Goal: Obtain resource: Obtain resource

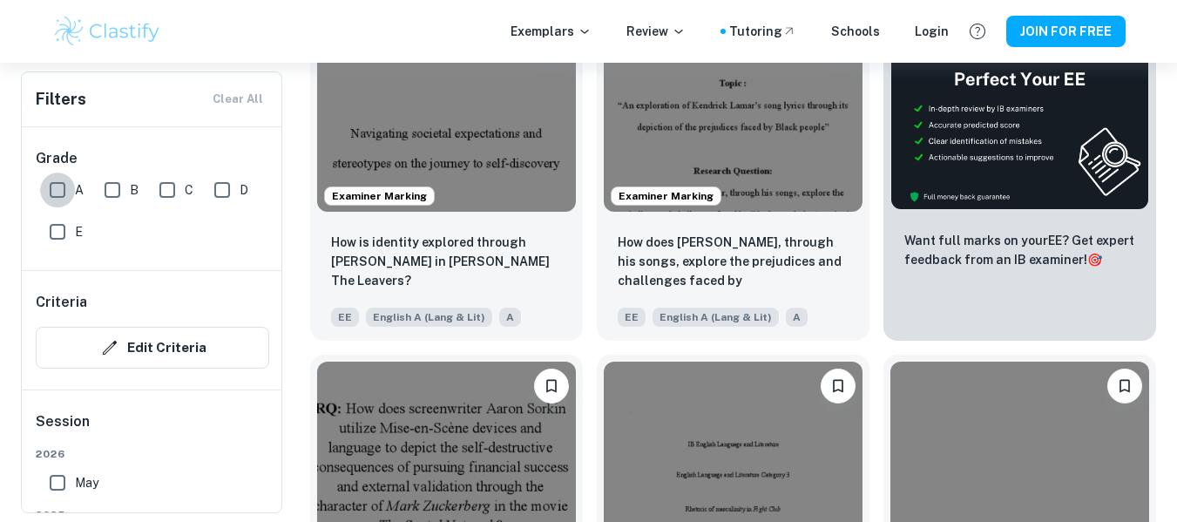
click at [60, 190] on input "A" at bounding box center [57, 189] width 35 height 35
checkbox input "true"
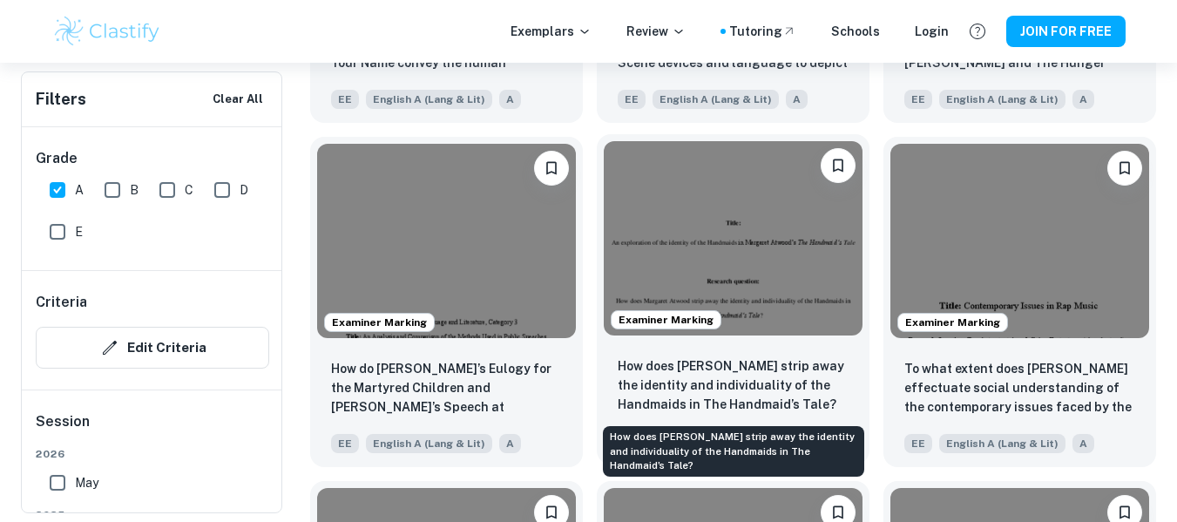
scroll to position [1741, 0]
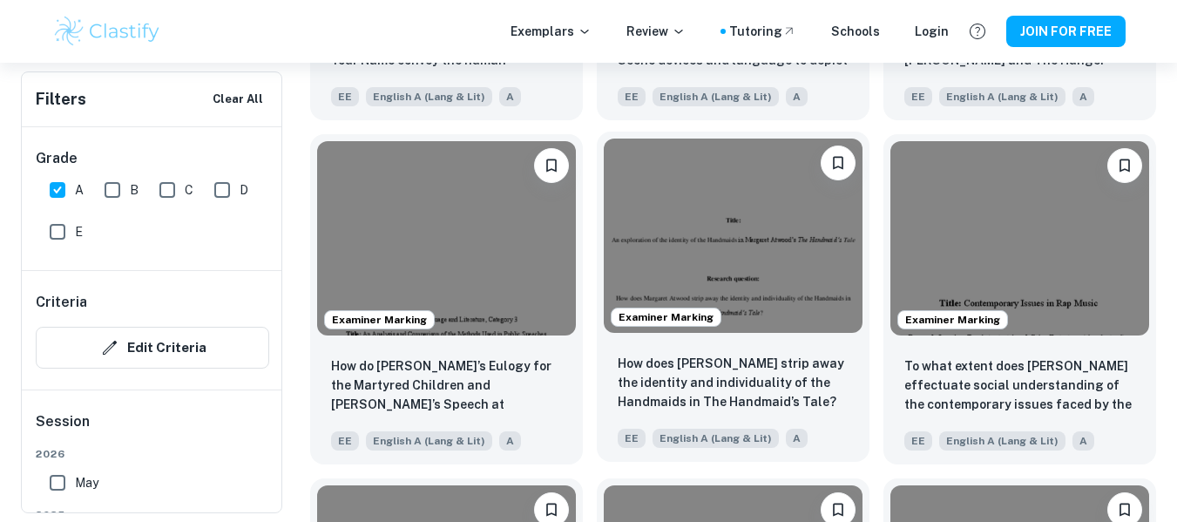
click at [695, 207] on img at bounding box center [733, 235] width 259 height 194
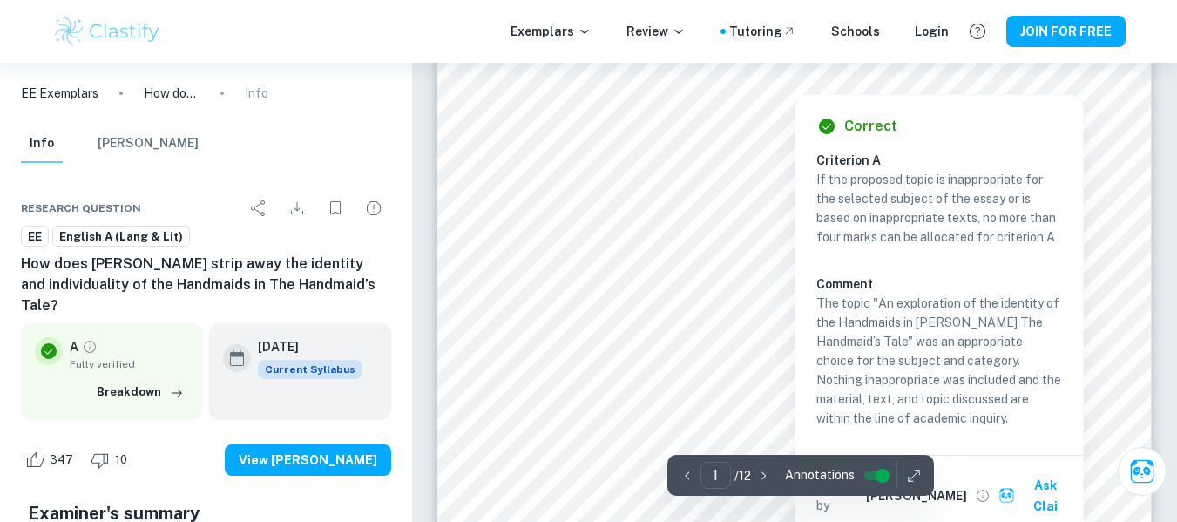
scroll to position [233, 0]
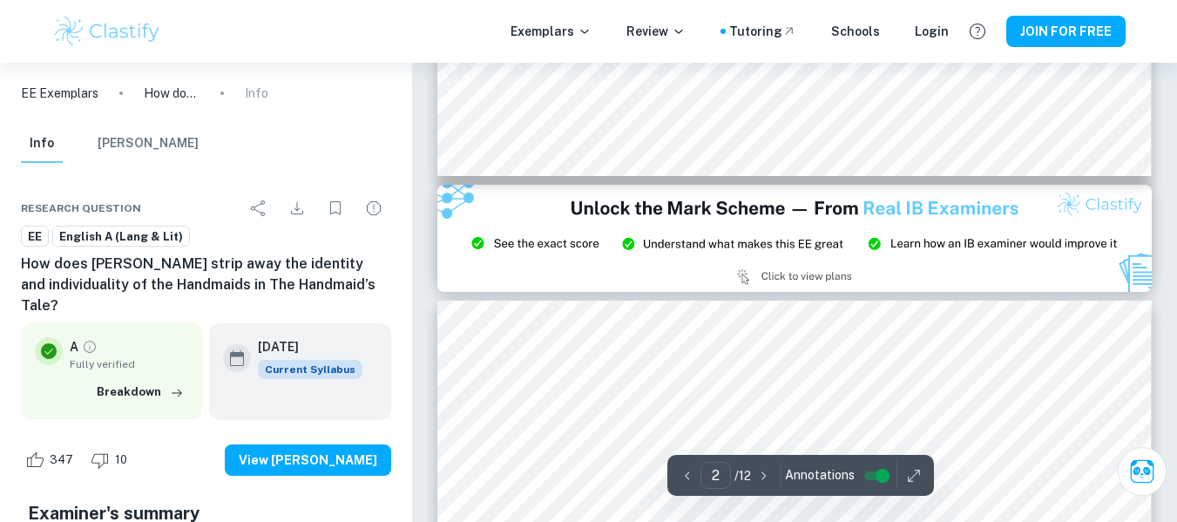
type input "3"
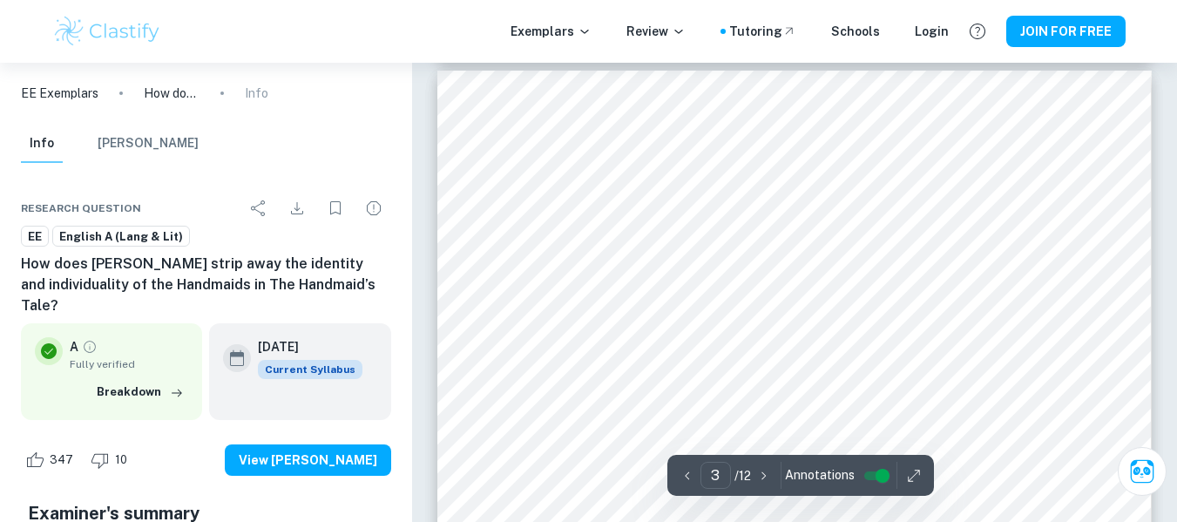
scroll to position [2278, 0]
